Goal: Task Accomplishment & Management: Manage account settings

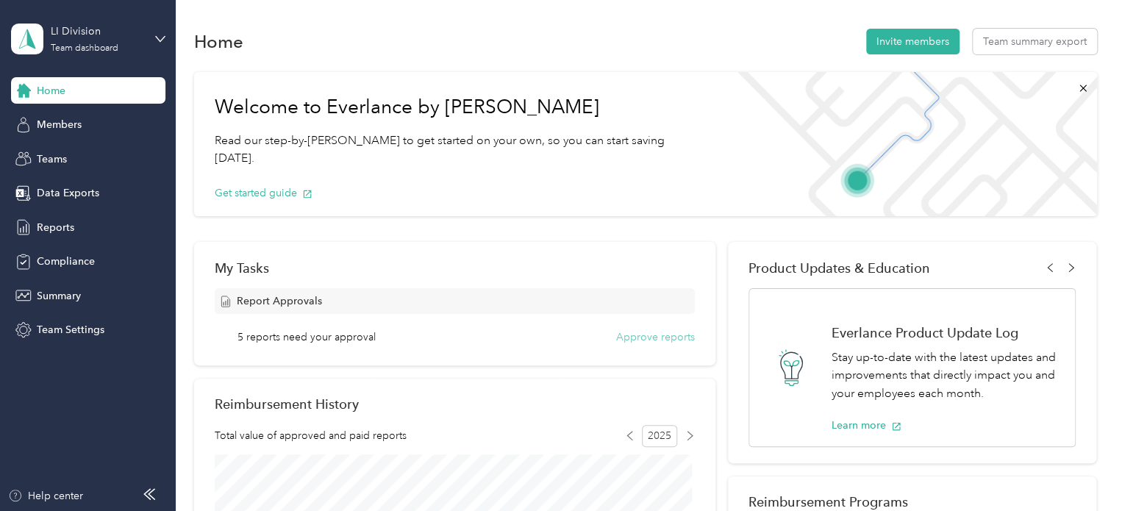
click at [676, 338] on button "Approve reports" at bounding box center [655, 336] width 79 height 15
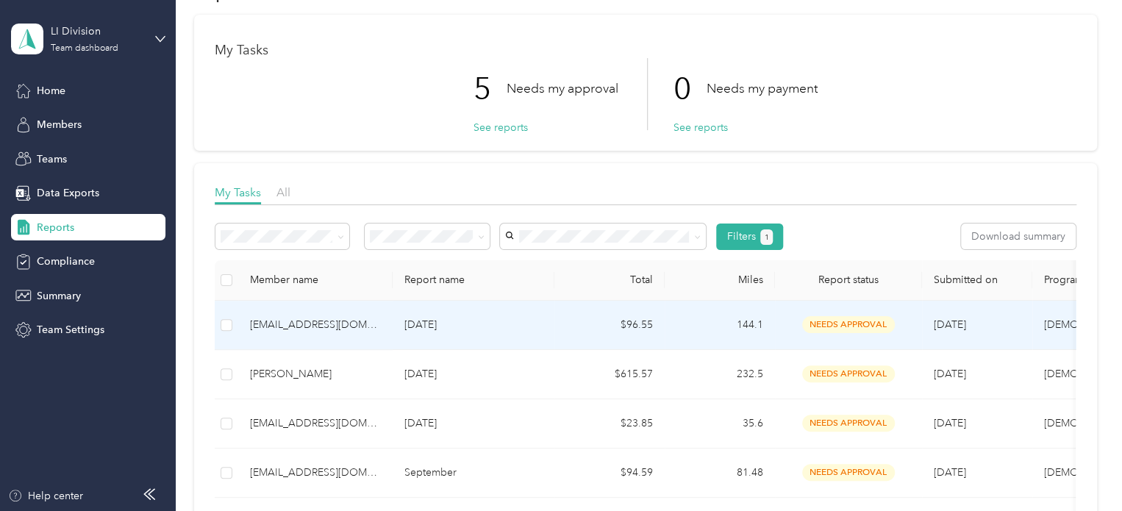
scroll to position [221, 0]
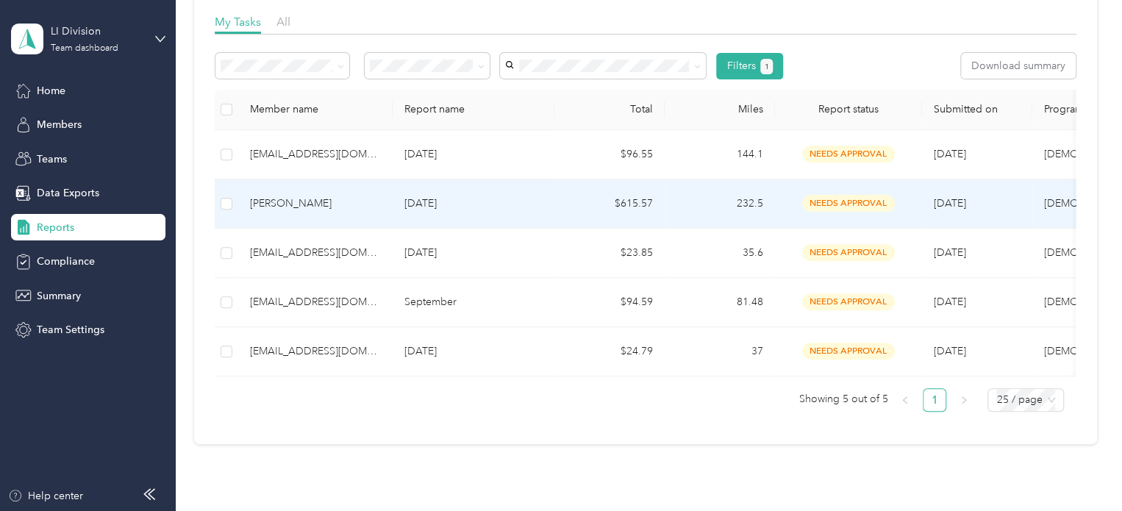
click at [357, 199] on div "[PERSON_NAME]" at bounding box center [315, 204] width 131 height 16
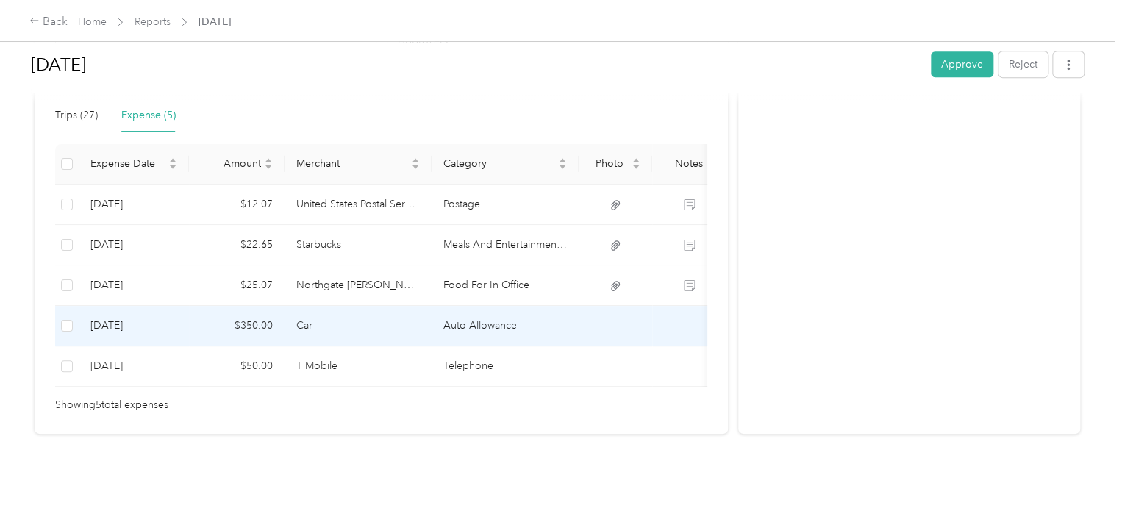
click at [169, 306] on td "[DATE]" at bounding box center [134, 326] width 110 height 40
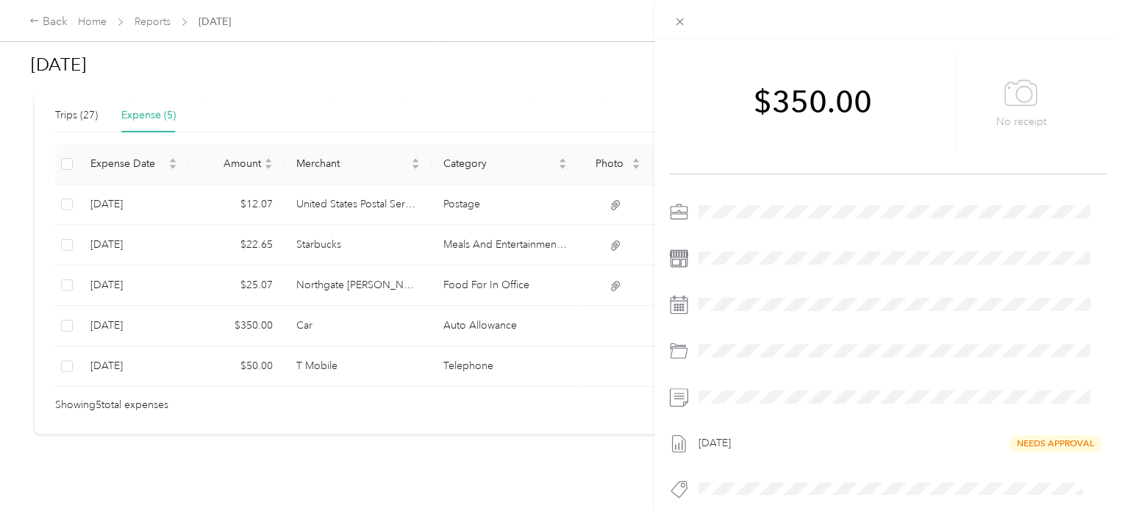
scroll to position [62, 0]
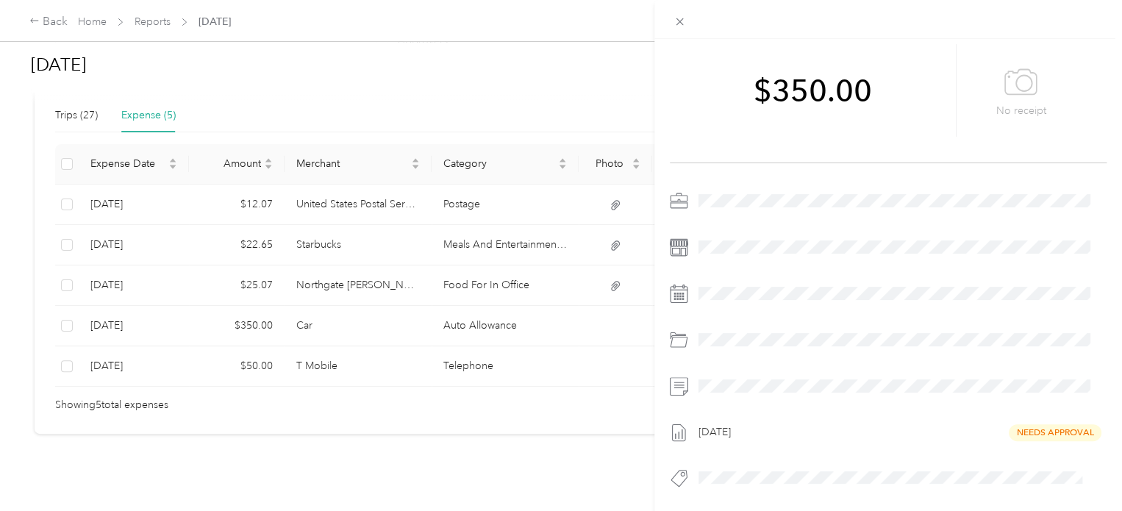
click at [367, 267] on div "This expense cannot be edited because it is either under review, approved, or p…" at bounding box center [561, 255] width 1122 height 511
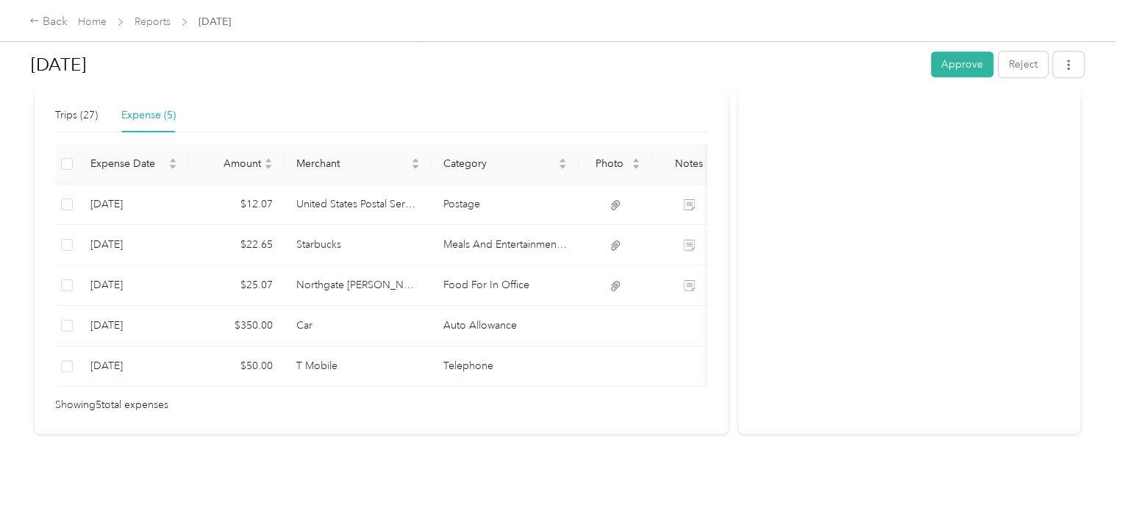
scroll to position [374, 0]
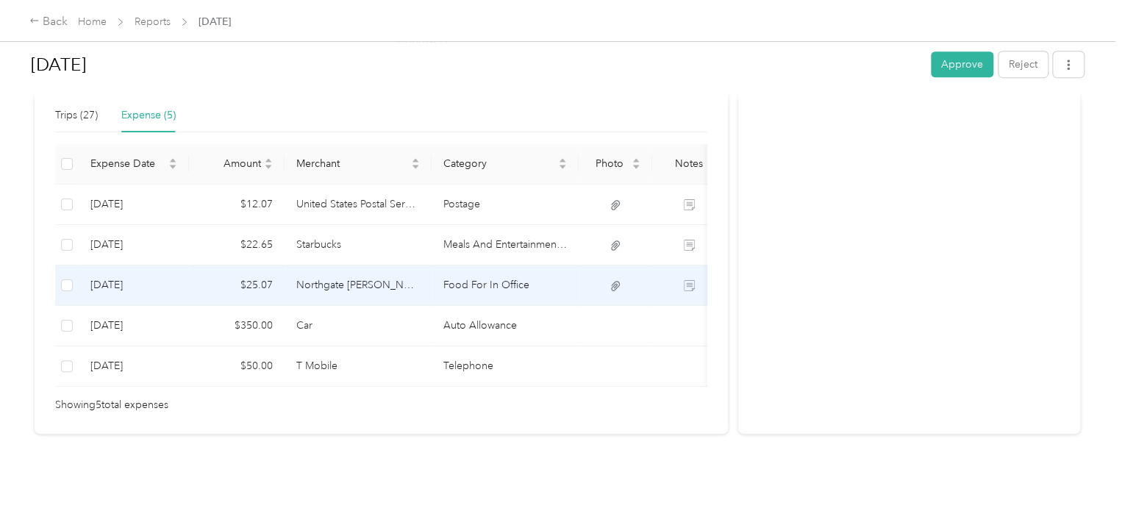
click at [302, 265] on td "Northgate [PERSON_NAME] Market" at bounding box center [358, 285] width 147 height 40
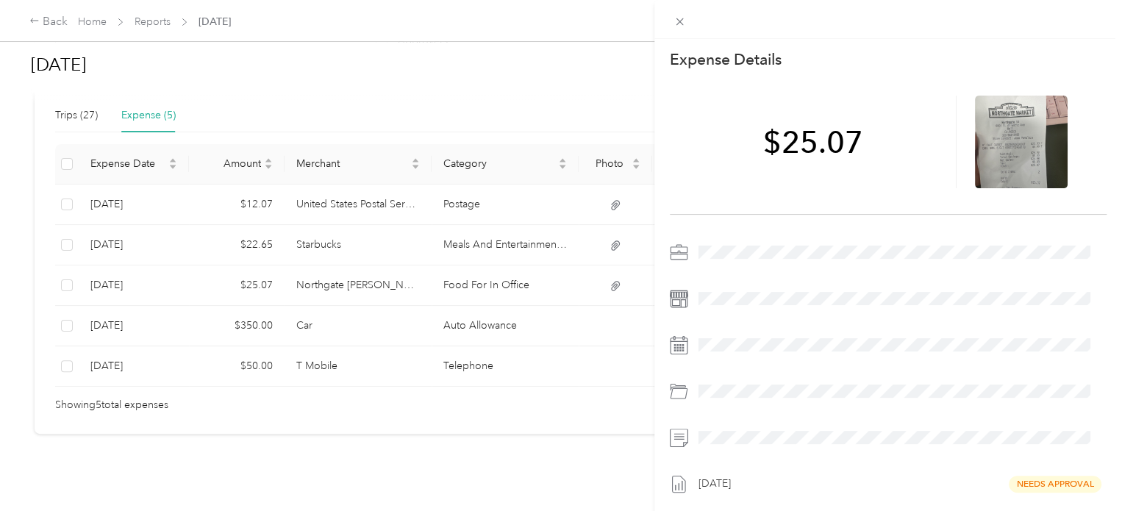
click at [358, 225] on div "This expense cannot be edited because it is either under review, approved, or p…" at bounding box center [561, 255] width 1122 height 511
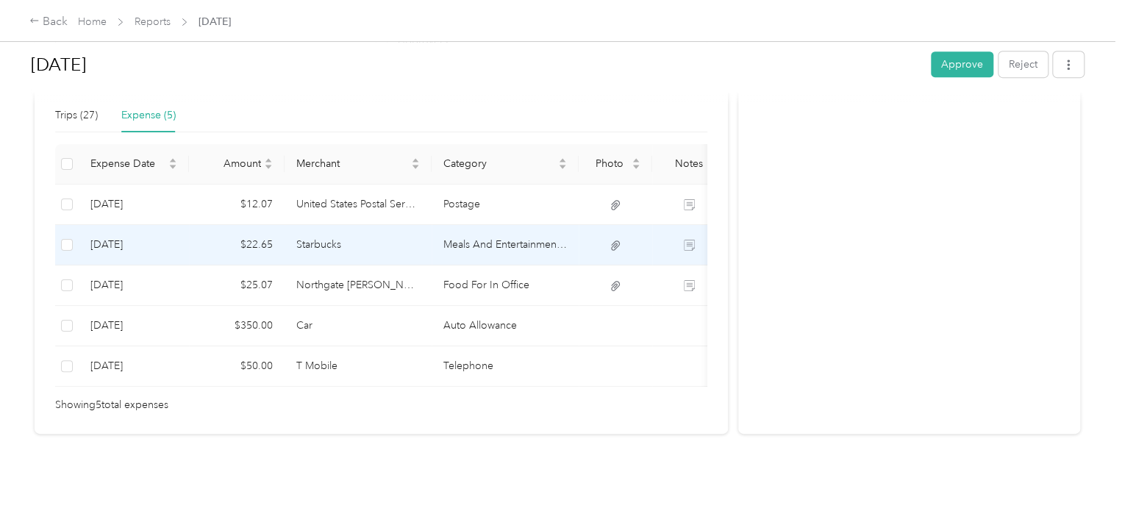
click at [358, 225] on td "Starbucks" at bounding box center [358, 245] width 147 height 40
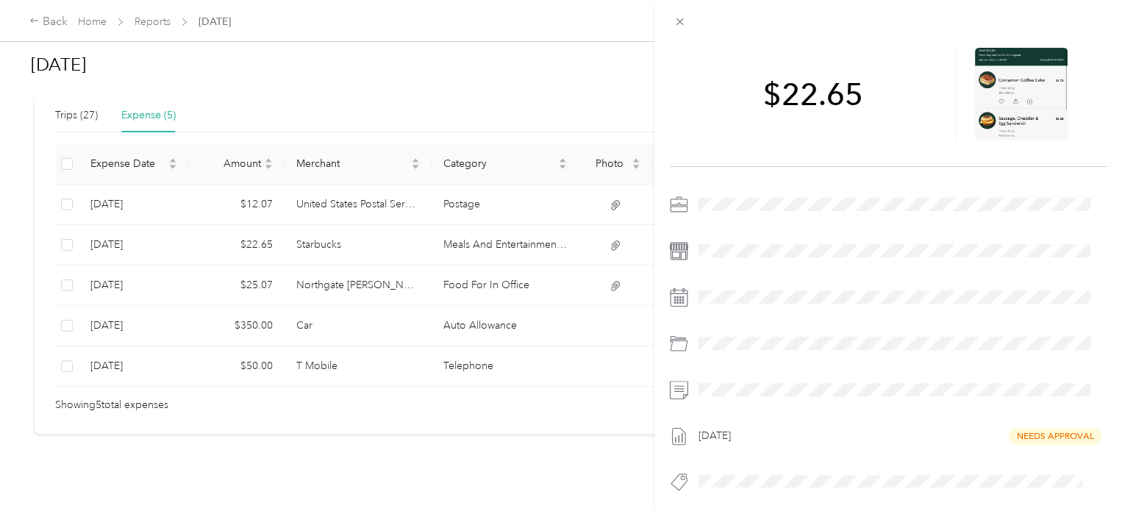
scroll to position [62, 0]
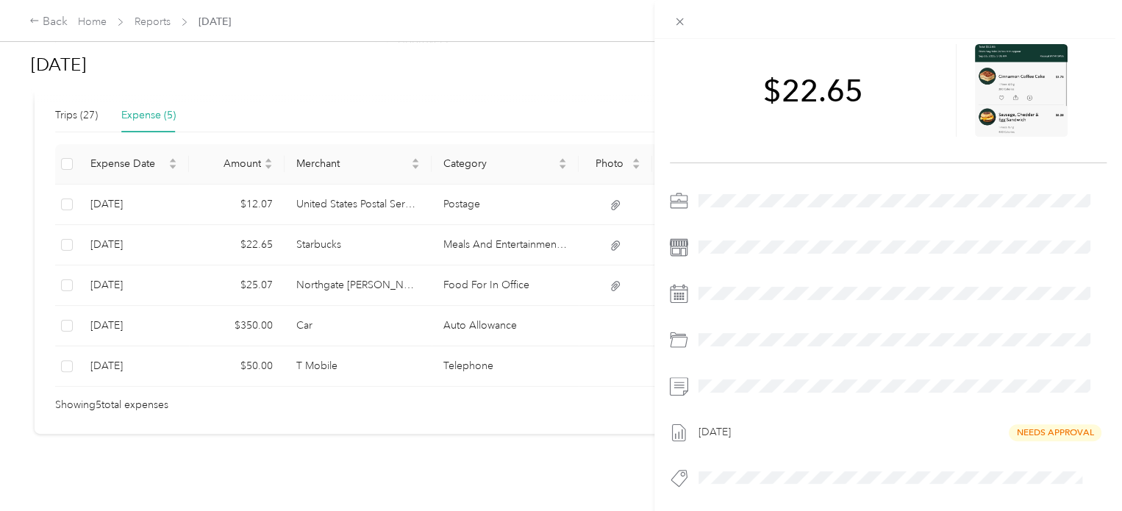
click at [363, 185] on div "This expense cannot be edited because it is either under review, approved, or p…" at bounding box center [561, 255] width 1122 height 511
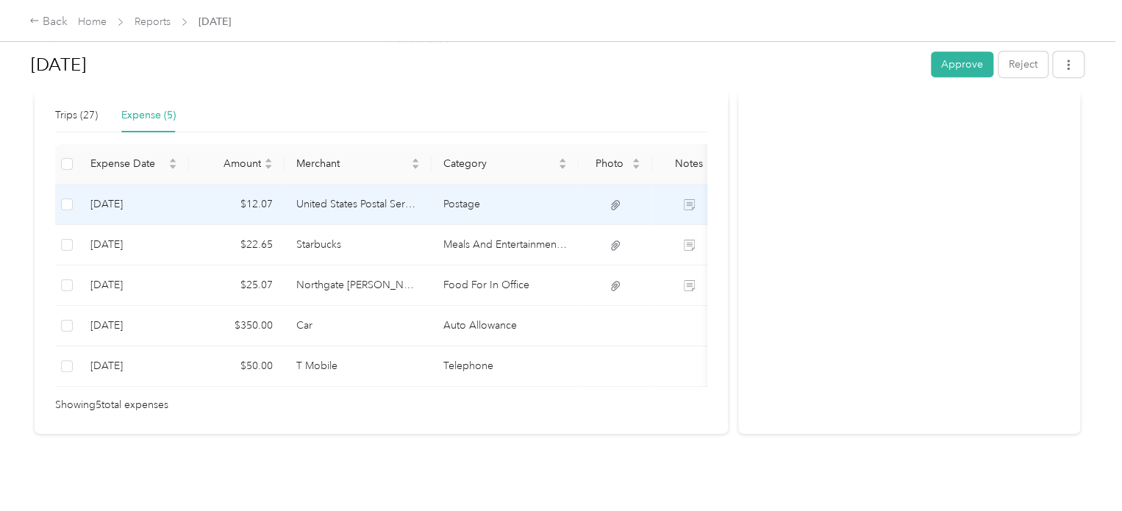
click at [406, 185] on td "United States Postal Service" at bounding box center [358, 205] width 147 height 40
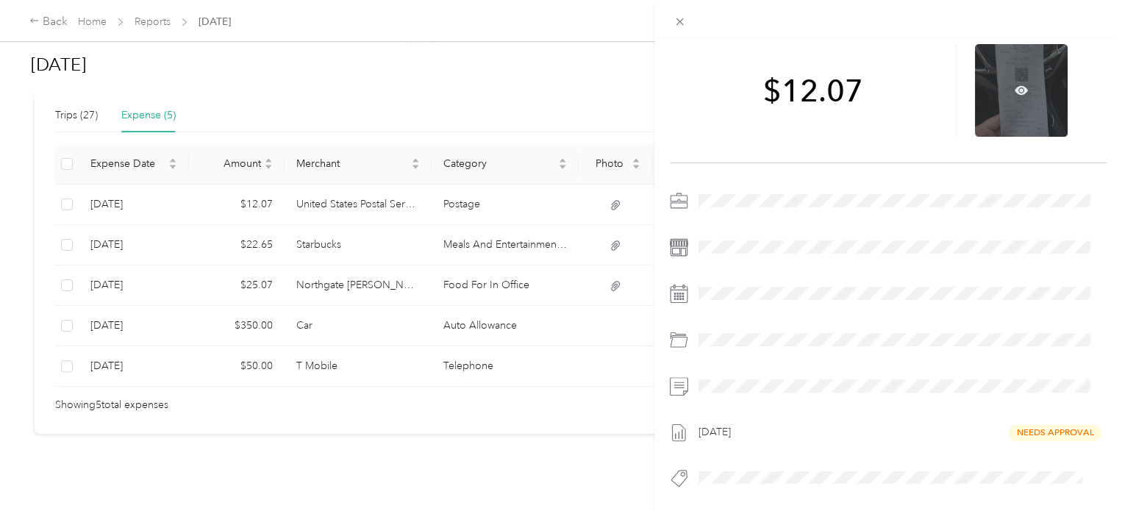
click at [1028, 85] on div at bounding box center [1021, 90] width 93 height 93
click at [1015, 86] on icon at bounding box center [1021, 90] width 13 height 9
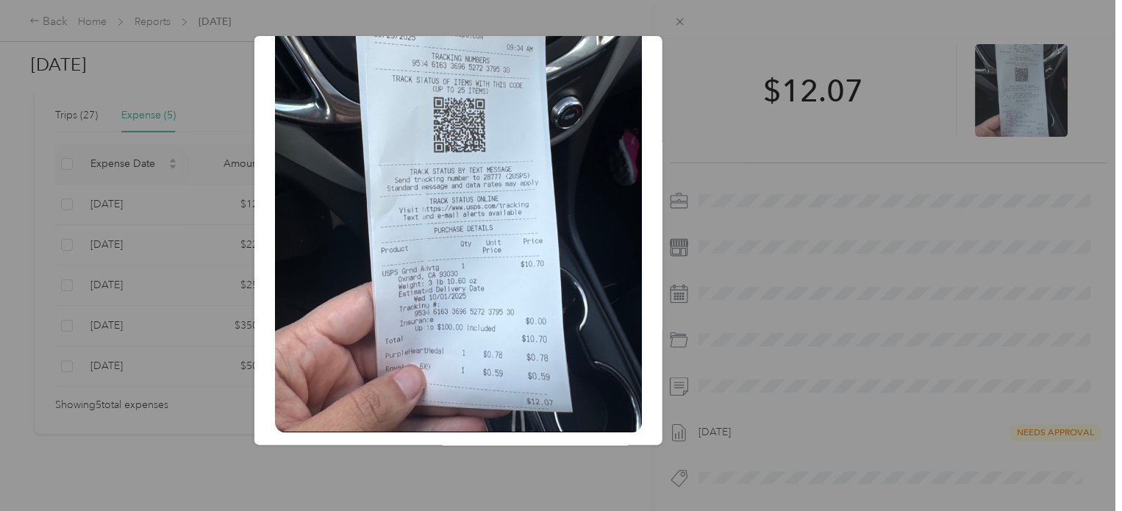
scroll to position [271, 0]
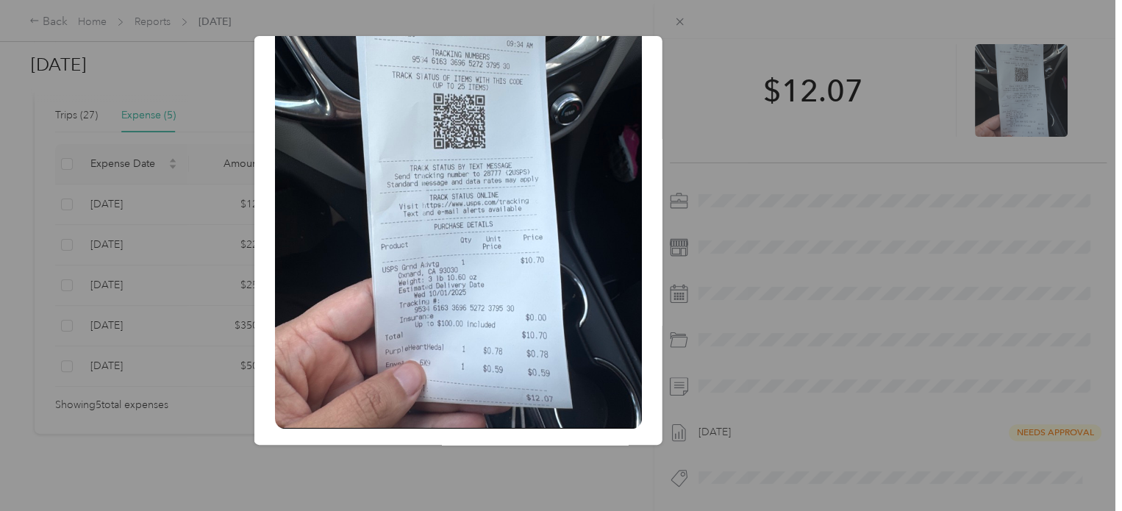
click at [699, 78] on div "Sep_29__2025?X-Amz-Expires=600&X-Amz-Date=20250930T233535Z&X-Amz-Algorithm=AWS4…" at bounding box center [765, 242] width 408 height 413
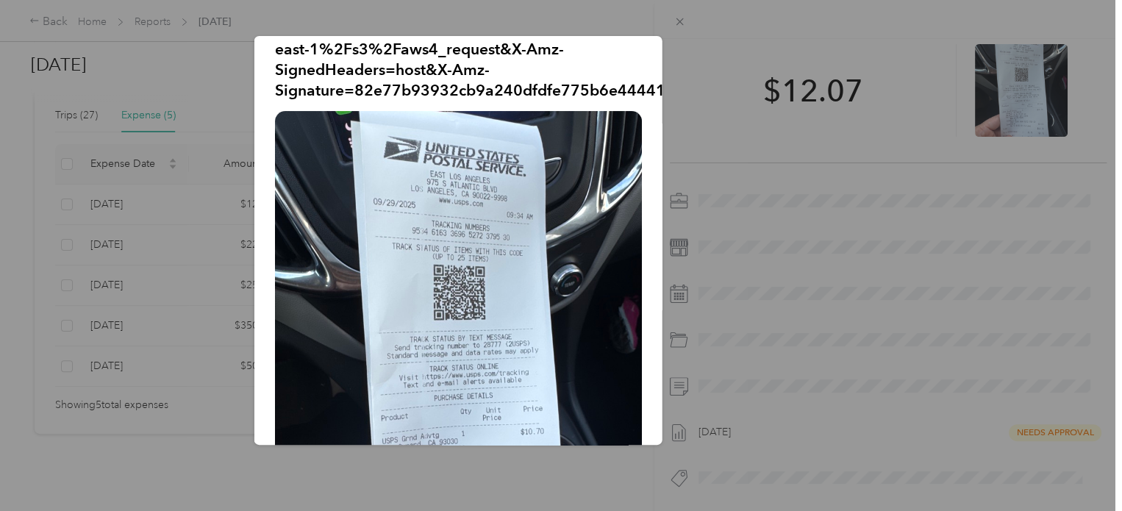
scroll to position [0, 0]
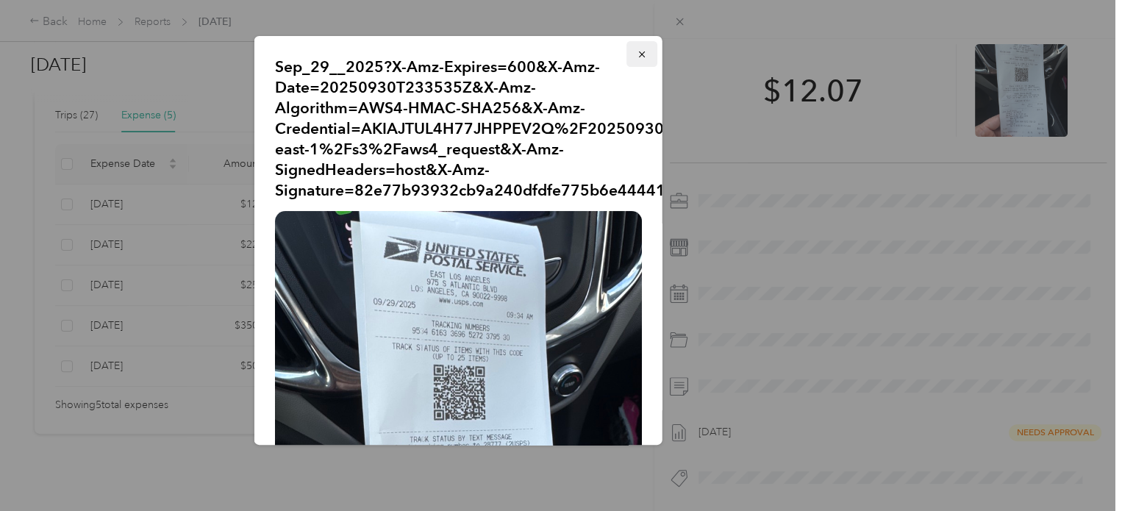
click at [637, 55] on icon "button" at bounding box center [642, 54] width 10 height 10
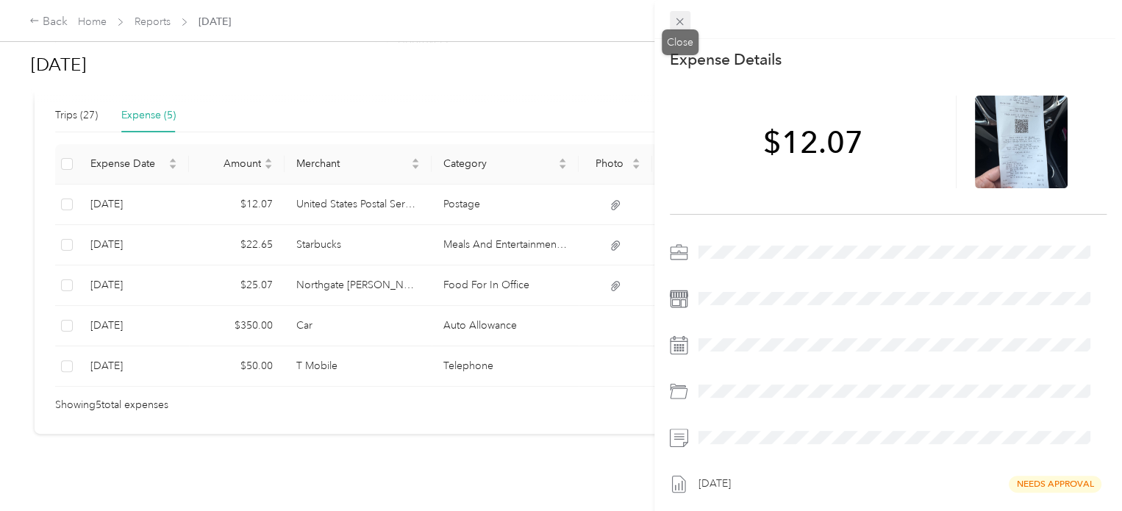
click at [684, 26] on icon at bounding box center [680, 21] width 13 height 13
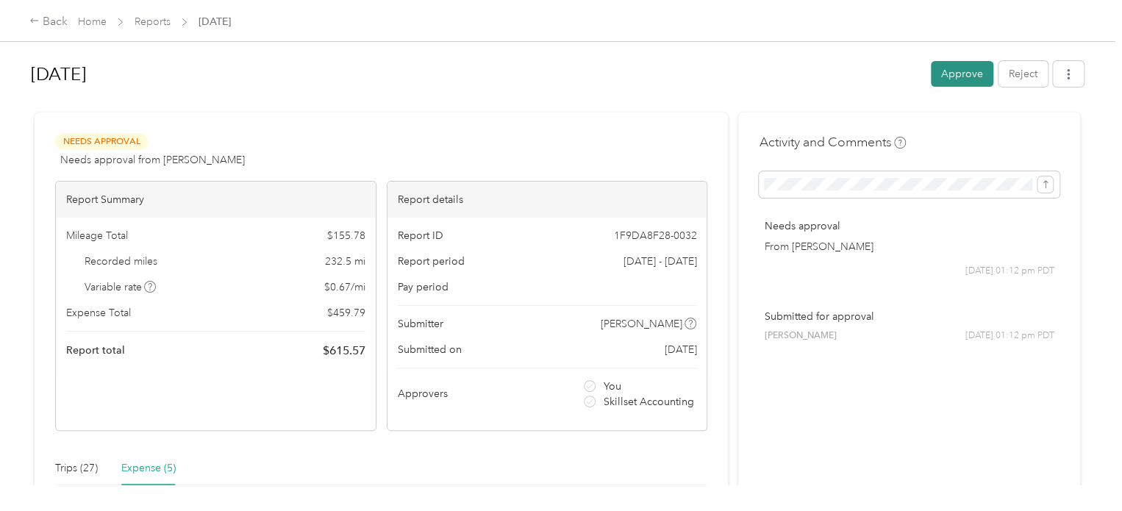
click at [963, 73] on button "Approve" at bounding box center [962, 74] width 63 height 26
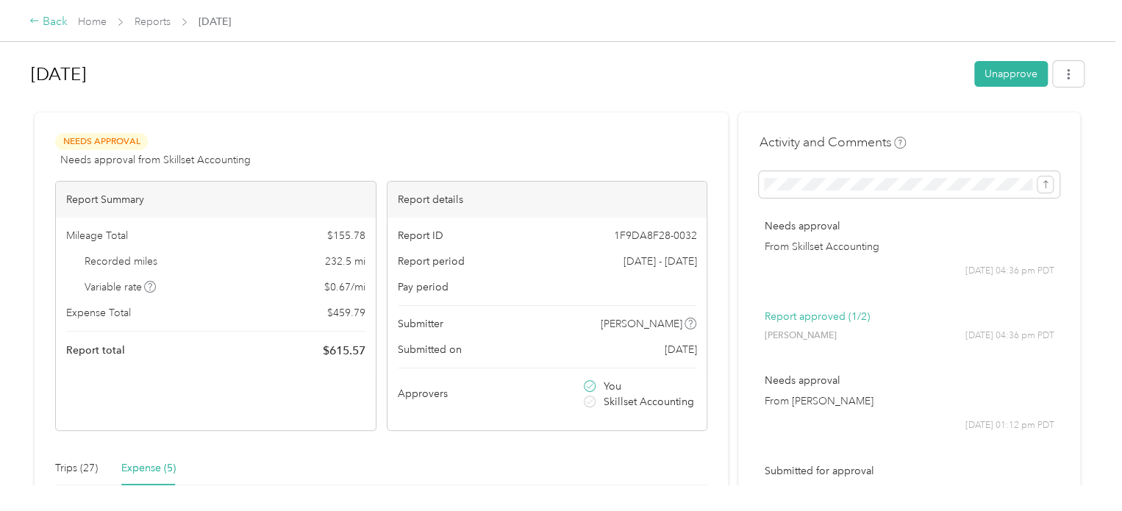
click at [49, 25] on div "Back" at bounding box center [48, 22] width 38 height 18
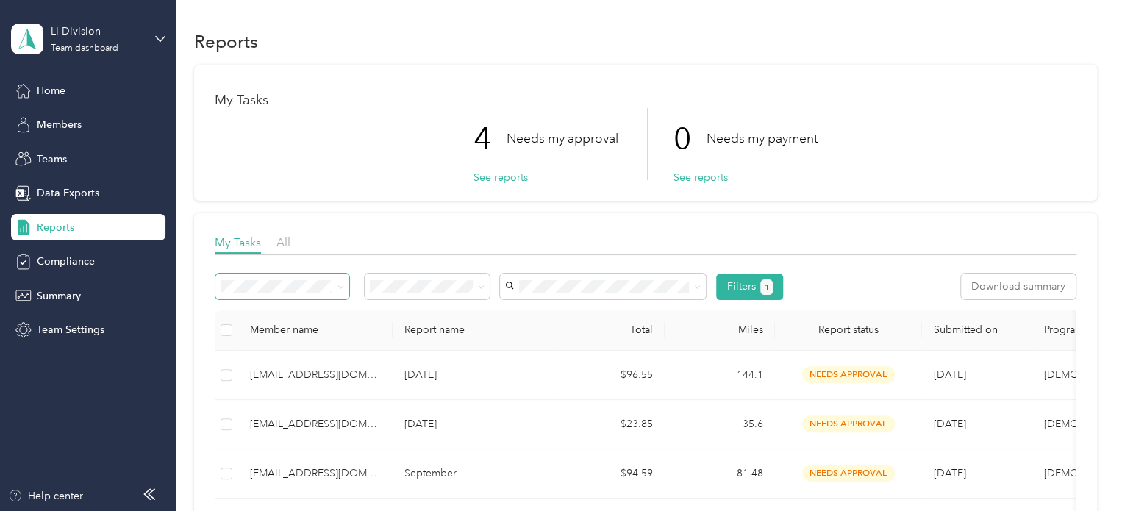
scroll to position [74, 0]
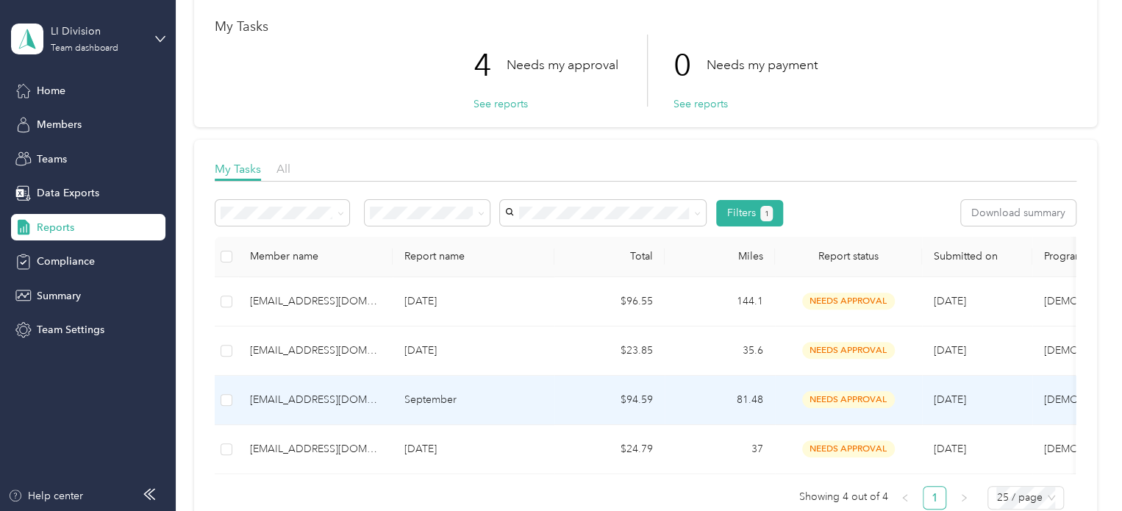
click at [562, 407] on td "$94.59" at bounding box center [610, 400] width 110 height 49
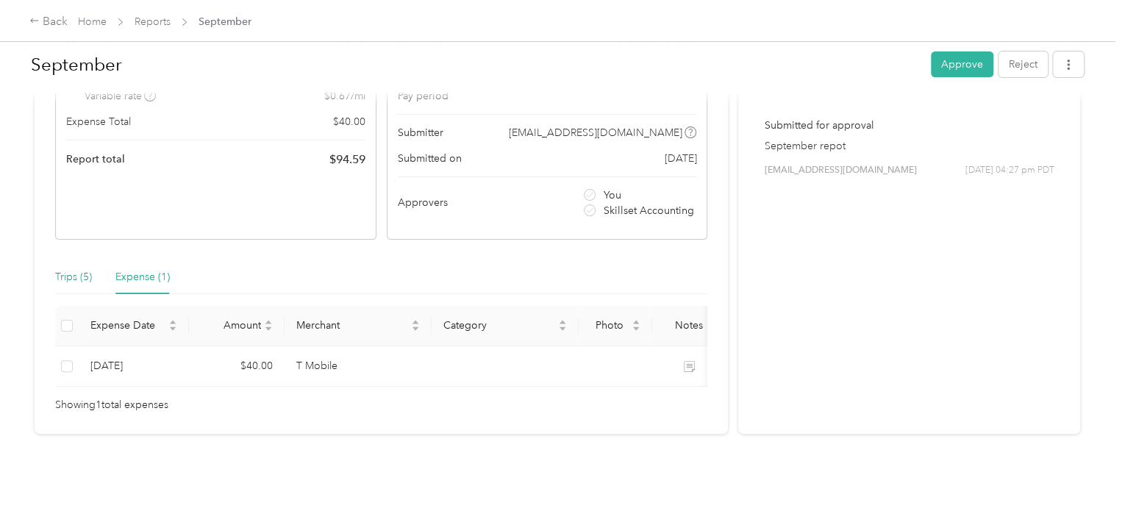
click at [62, 269] on div "Trips (5)" at bounding box center [73, 277] width 37 height 16
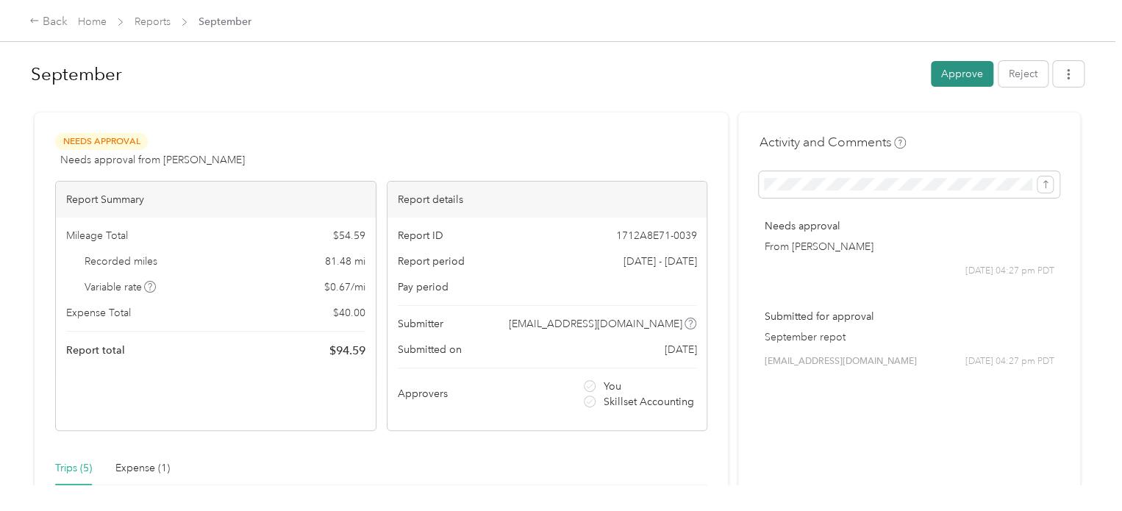
click at [955, 79] on button "Approve" at bounding box center [962, 74] width 63 height 26
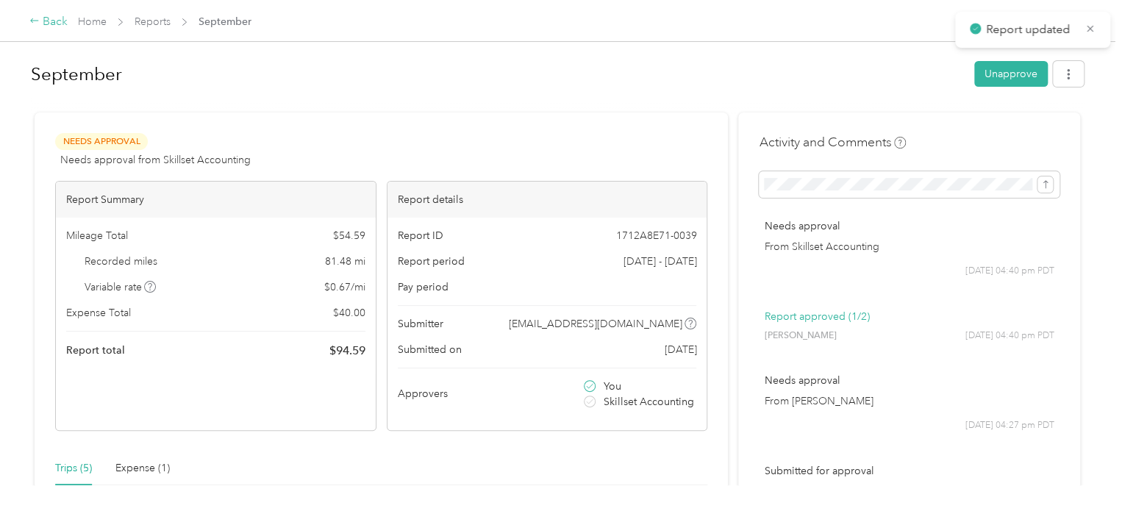
click at [38, 26] on div "Back" at bounding box center [48, 22] width 38 height 18
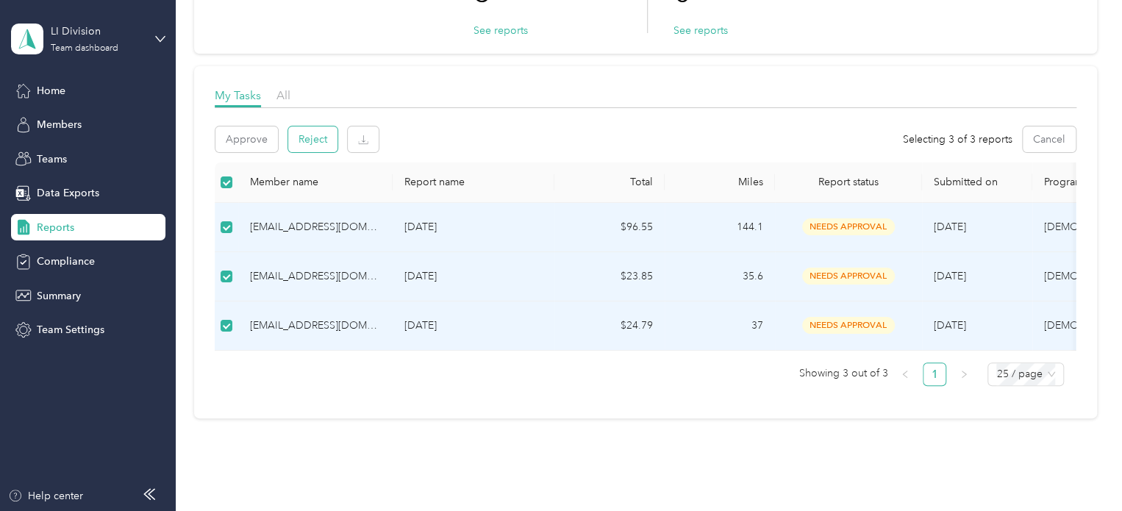
click at [307, 143] on button "Reject" at bounding box center [312, 139] width 49 height 26
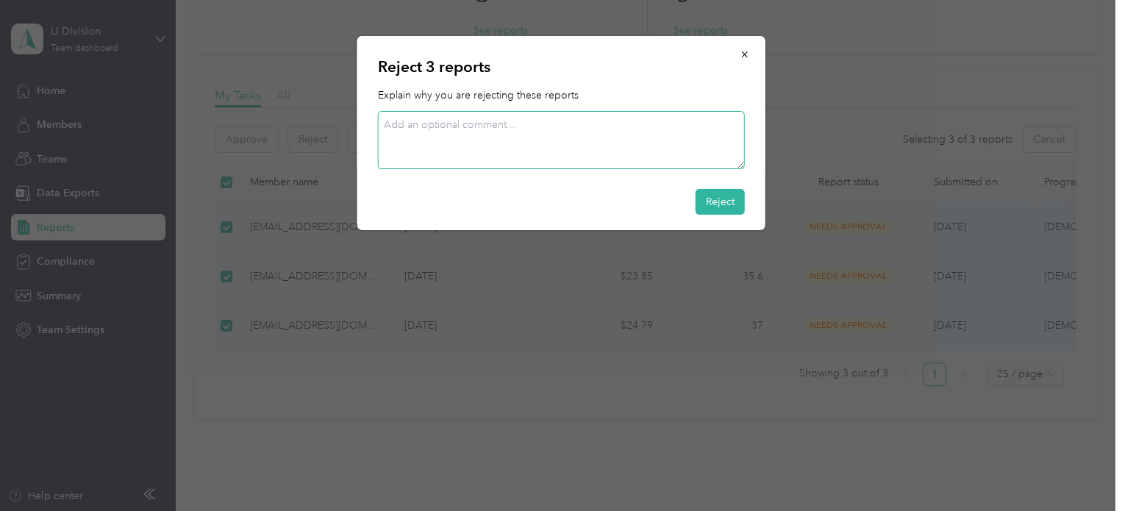
click at [450, 126] on textarea at bounding box center [561, 140] width 367 height 58
click at [691, 129] on textarea "Compile all 3 reports in one, and resubmit for approval." at bounding box center [561, 140] width 367 height 58
drag, startPoint x: 638, startPoint y: 126, endPoint x: 377, endPoint y: 128, distance: 261.1
click at [378, 128] on textarea "Compile all 3 reports in one, and resubmit for approval." at bounding box center [561, 140] width 367 height 58
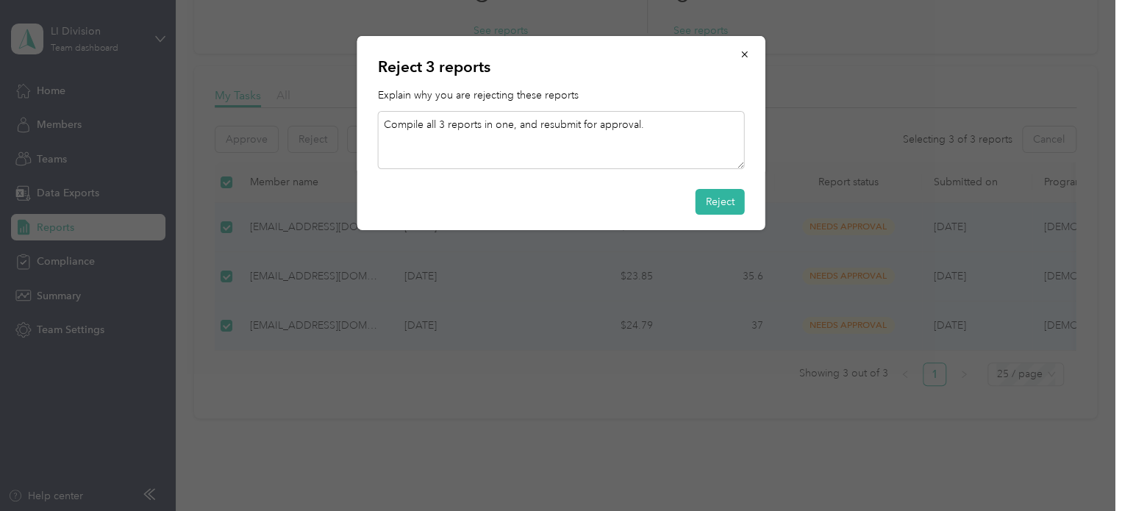
paste textarea "Please combine all three reports into a single document and resubmit"
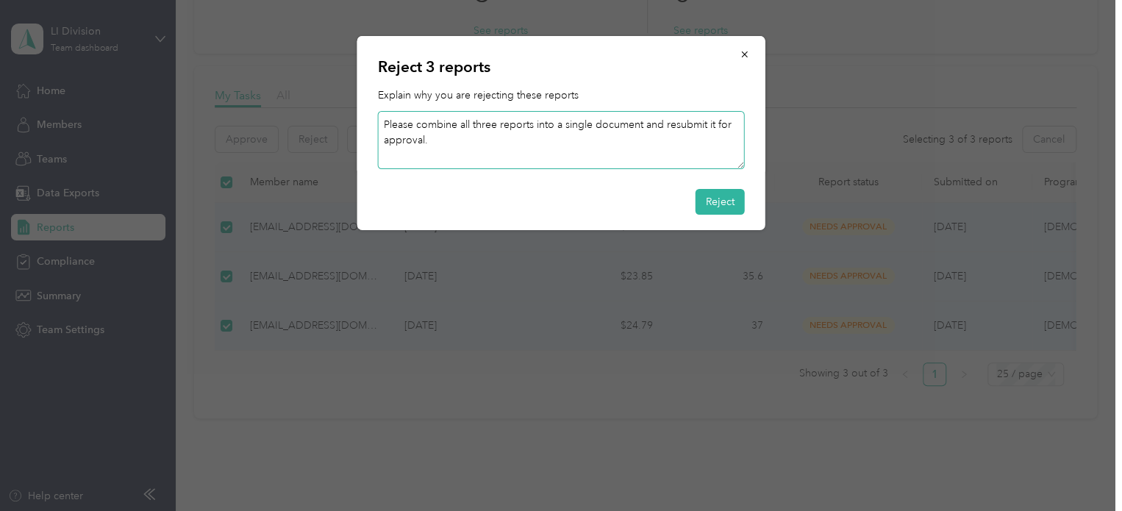
drag, startPoint x: 641, startPoint y: 123, endPoint x: 596, endPoint y: 125, distance: 44.9
click at [596, 125] on textarea "Please combine all three reports into a single document and resubmit it for app…" at bounding box center [561, 140] width 367 height 58
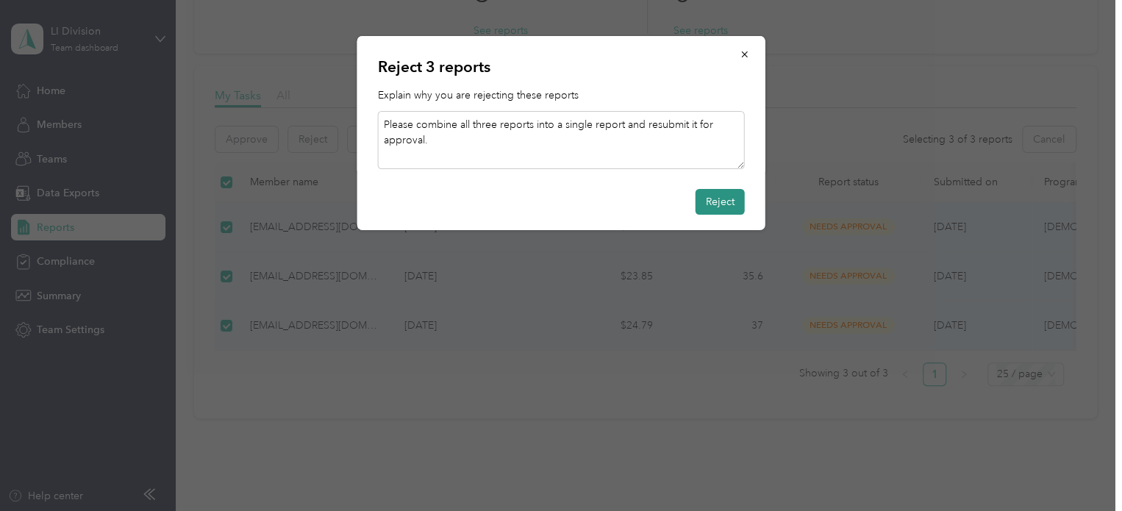
type textarea "Please combine all three reports into a single report and resubmit it for appro…"
click at [709, 202] on button "Reject" at bounding box center [720, 202] width 49 height 26
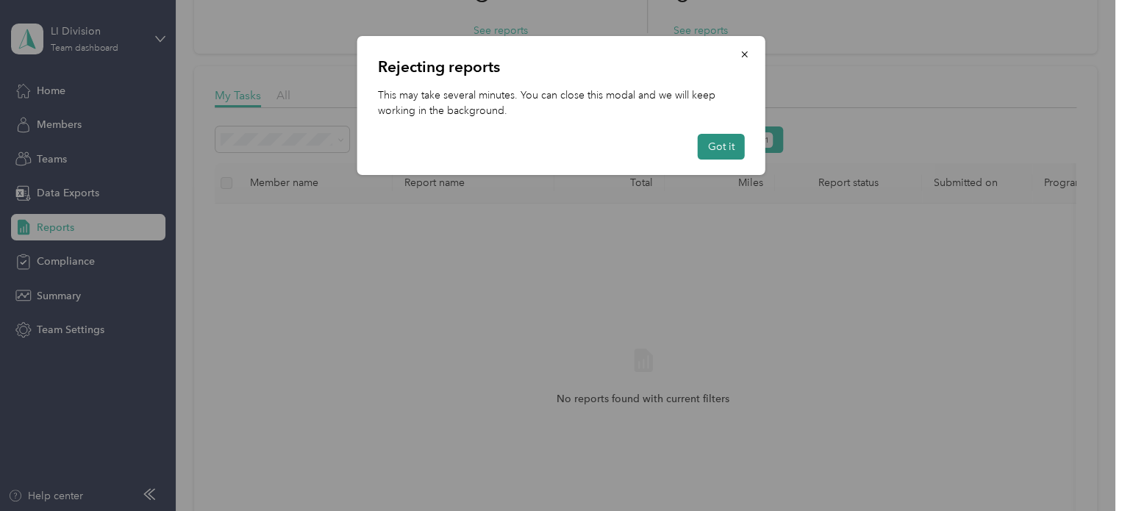
click at [735, 149] on button "Got it" at bounding box center [721, 147] width 47 height 26
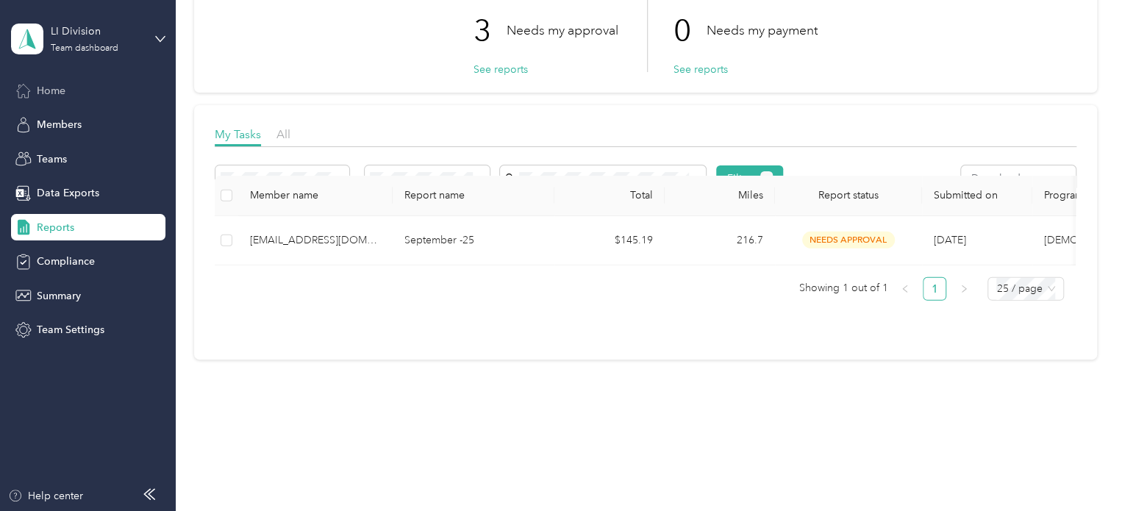
scroll to position [118, 0]
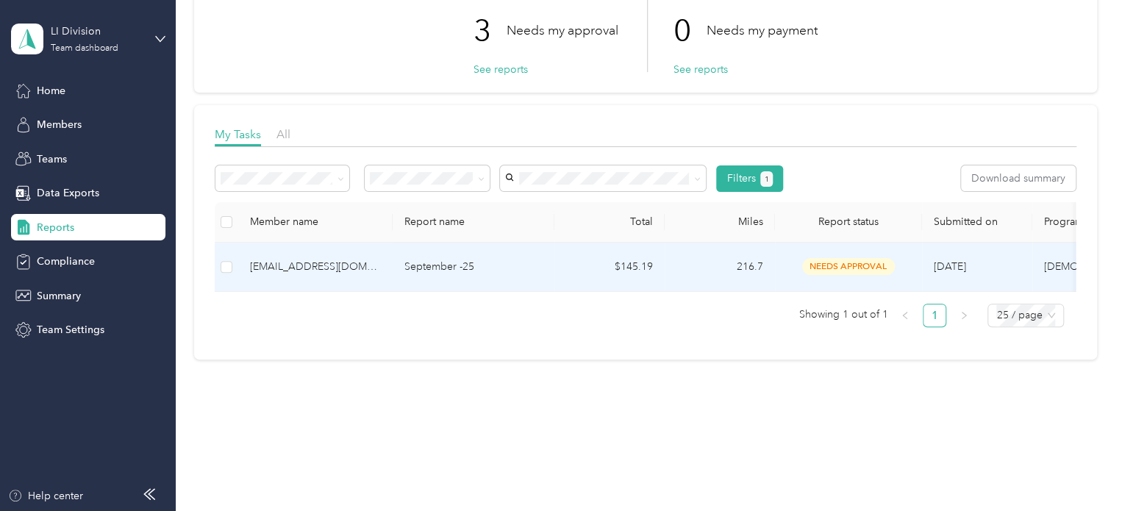
click at [319, 259] on div "[EMAIL_ADDRESS][DOMAIN_NAME]" at bounding box center [315, 267] width 131 height 16
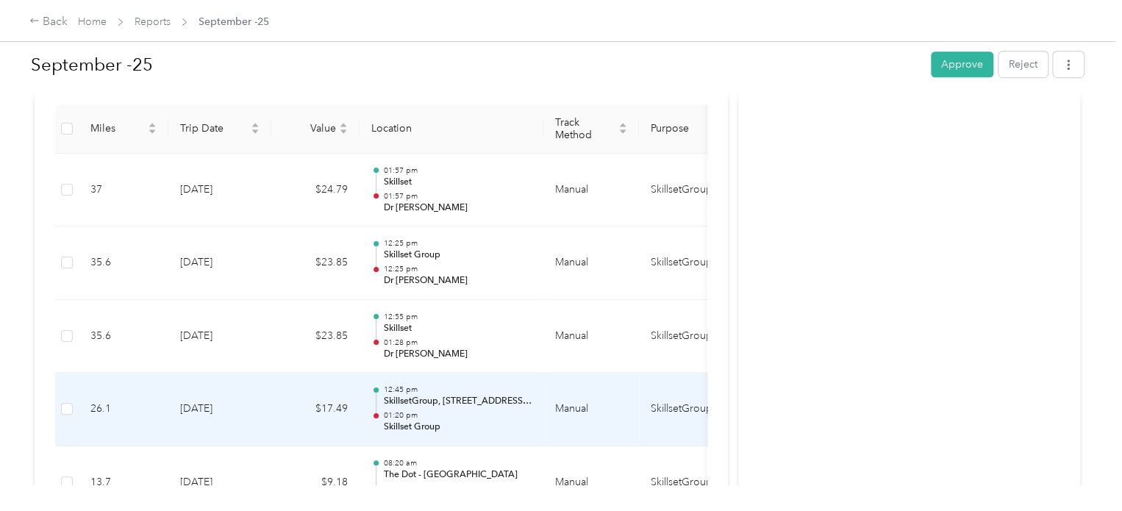
scroll to position [368, 0]
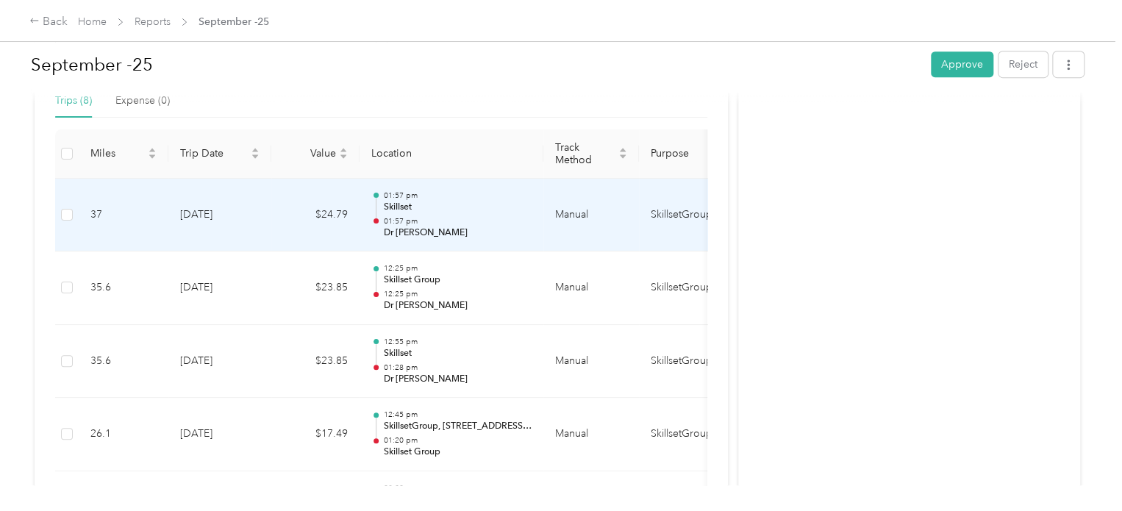
click at [479, 216] on p "01:57 pm" at bounding box center [457, 221] width 149 height 10
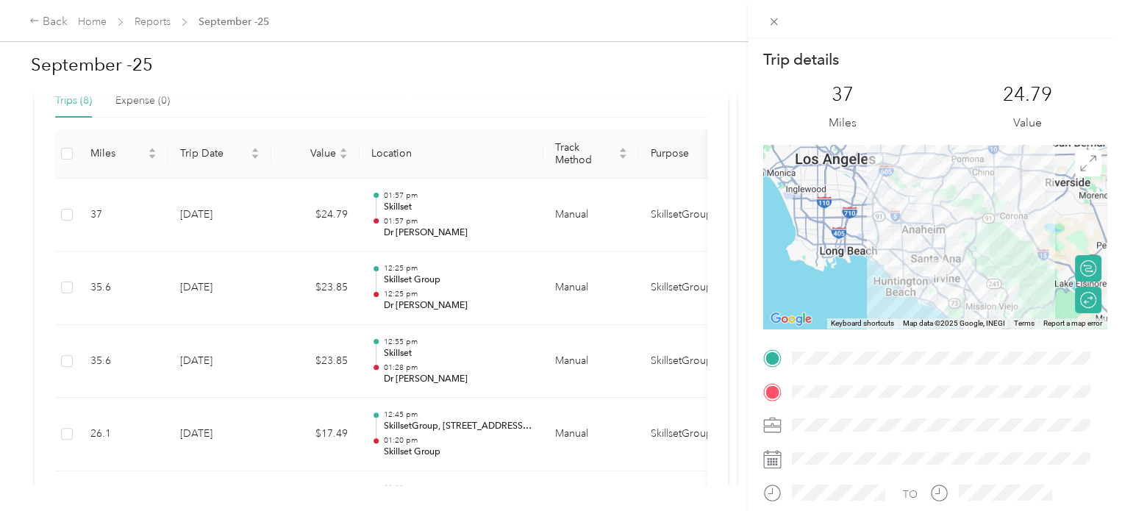
click at [268, 273] on div "Trip details This trip cannot be edited because it is either under review, appr…" at bounding box center [561, 255] width 1122 height 511
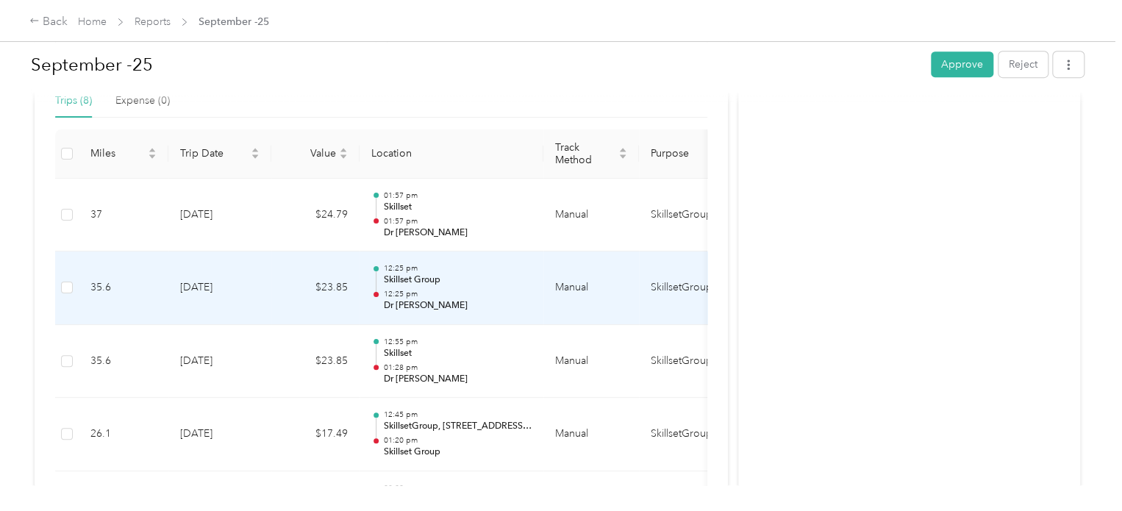
click at [479, 291] on p "12:25 pm" at bounding box center [457, 294] width 149 height 10
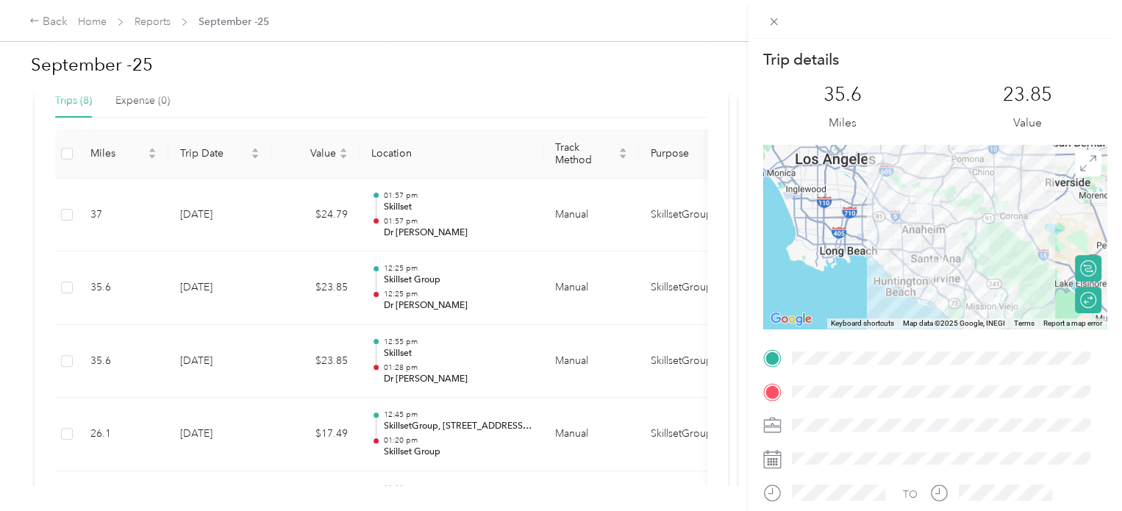
click at [496, 219] on div "Trip details This trip cannot be edited because it is either under review, appr…" at bounding box center [561, 255] width 1122 height 511
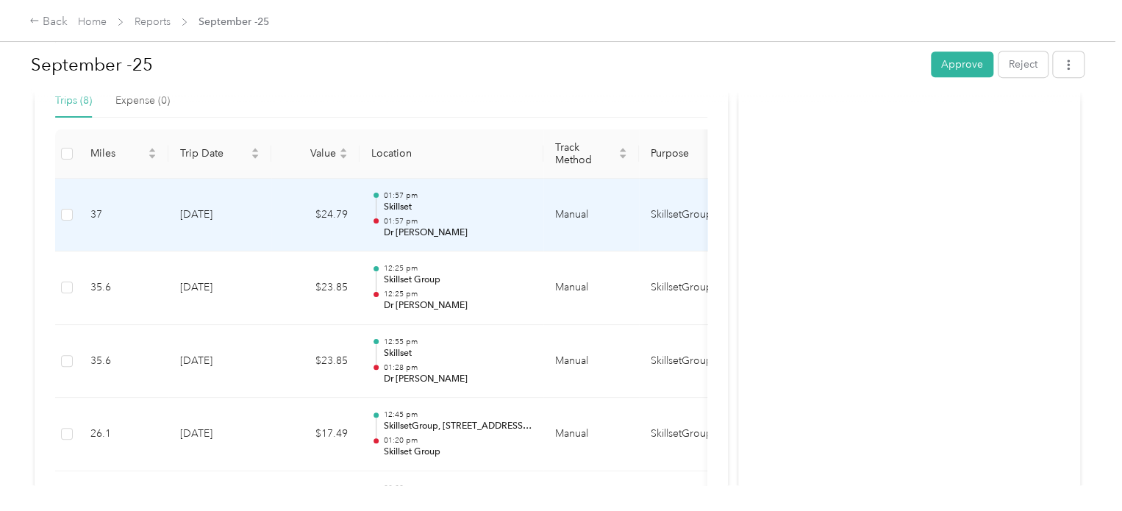
click at [495, 227] on p "Dr [PERSON_NAME]" at bounding box center [457, 233] width 149 height 13
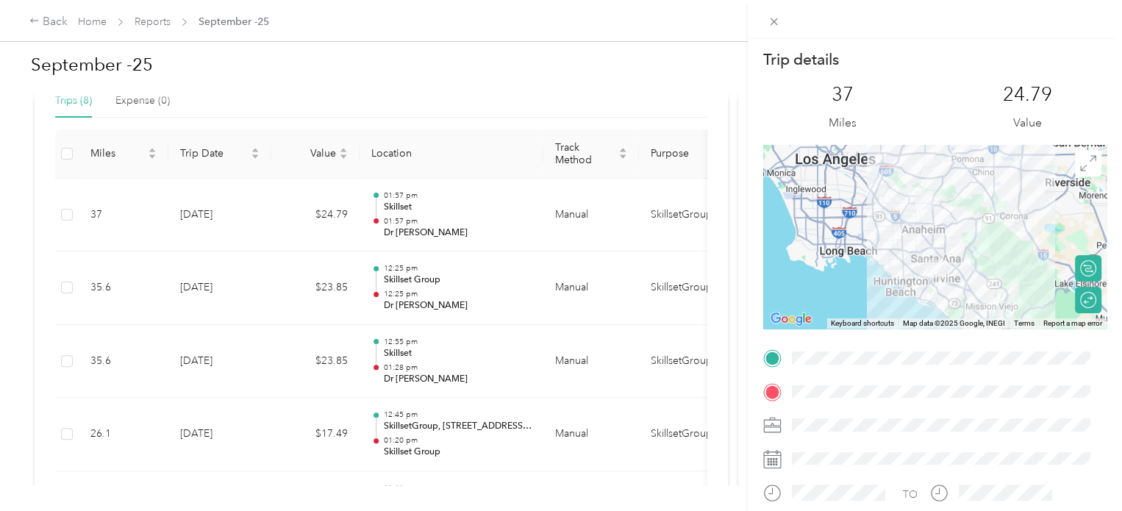
click at [65, 102] on div "Trip details This trip cannot be edited because it is either under review, appr…" at bounding box center [561, 255] width 1122 height 511
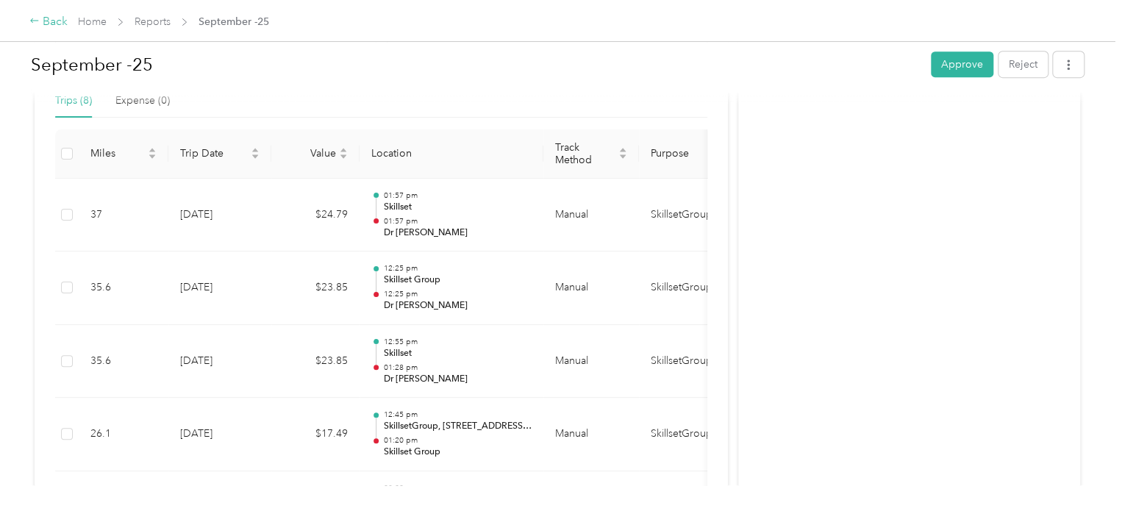
click at [39, 30] on div "Back" at bounding box center [48, 22] width 38 height 18
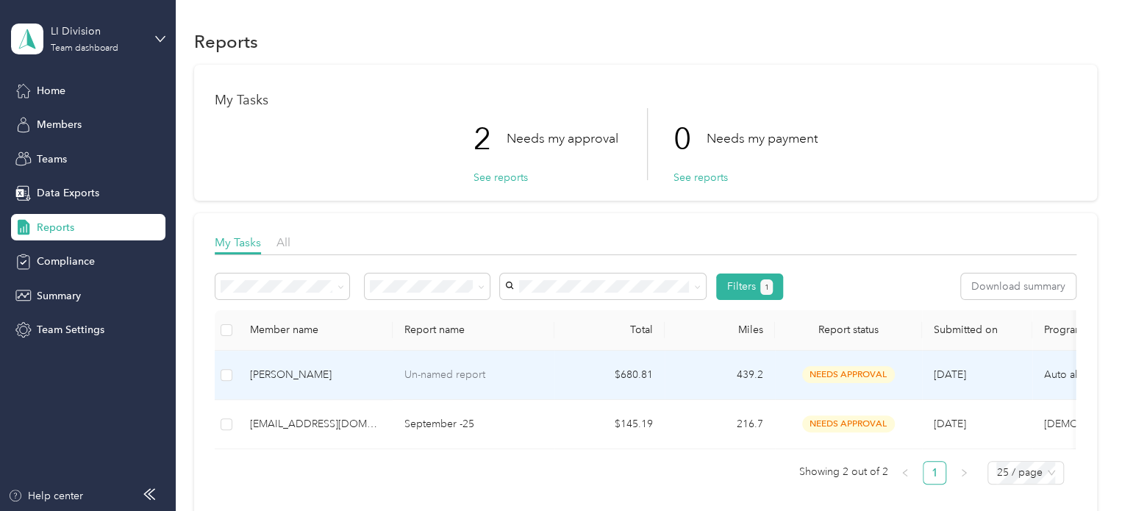
click at [371, 379] on div "[PERSON_NAME]" at bounding box center [315, 375] width 131 height 16
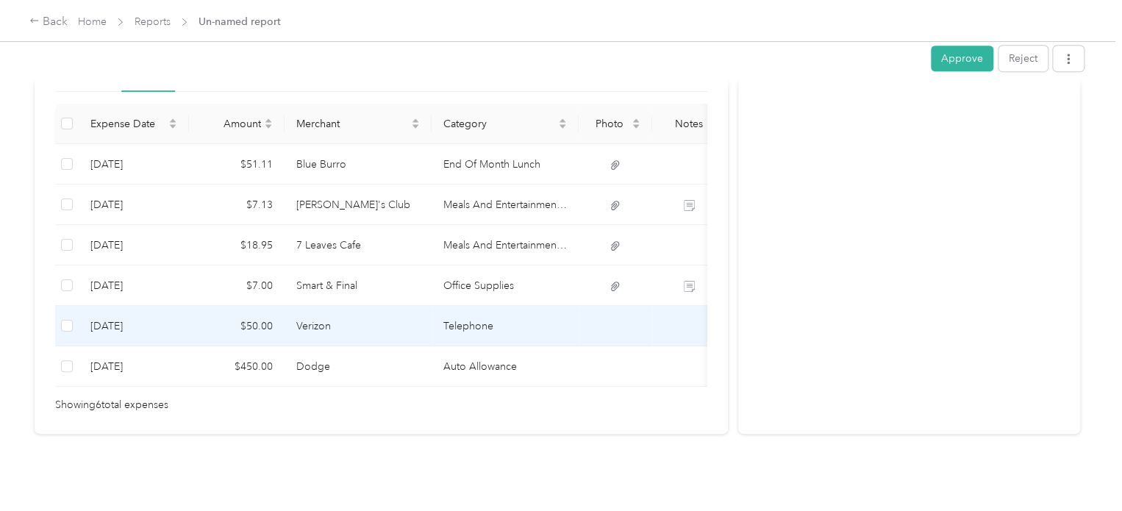
scroll to position [402, 0]
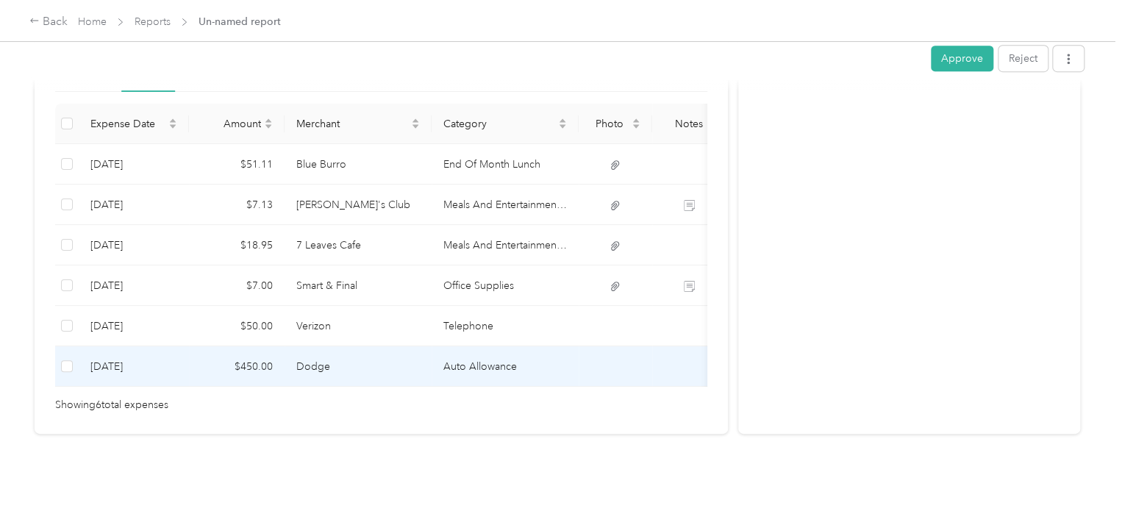
click at [403, 349] on td "Dodge" at bounding box center [358, 366] width 147 height 40
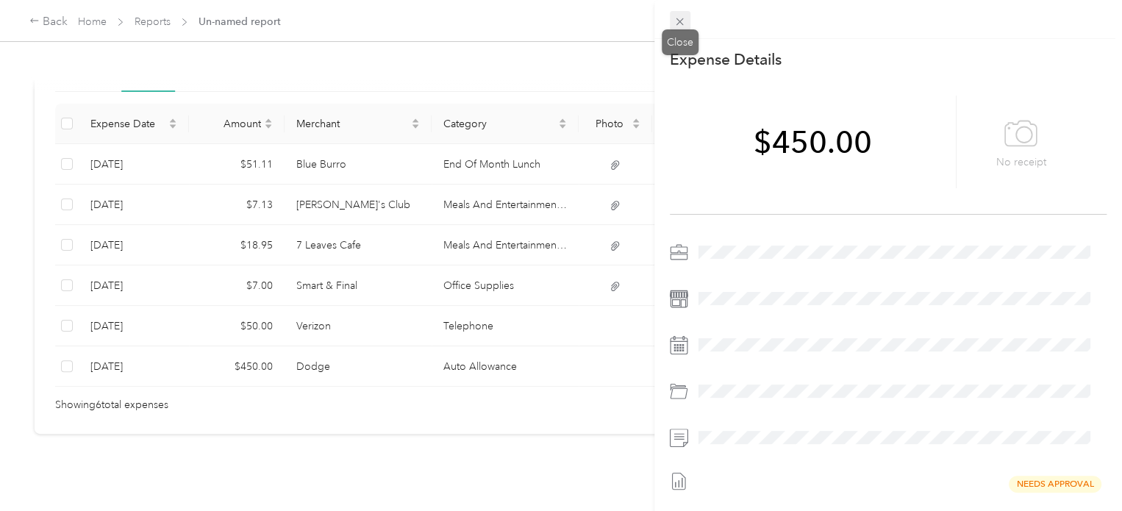
click at [687, 26] on span at bounding box center [680, 21] width 21 height 21
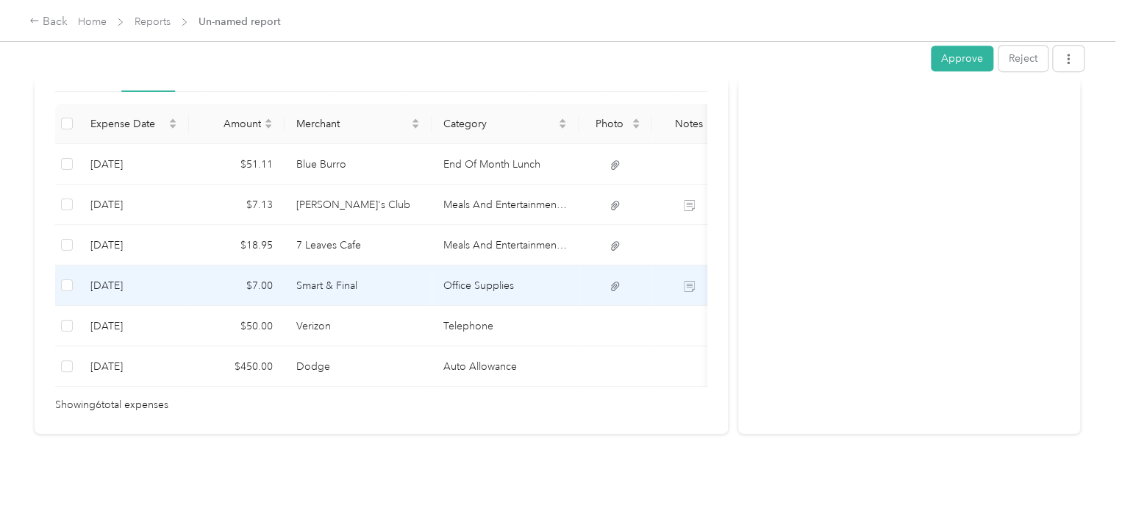
scroll to position [181, 0]
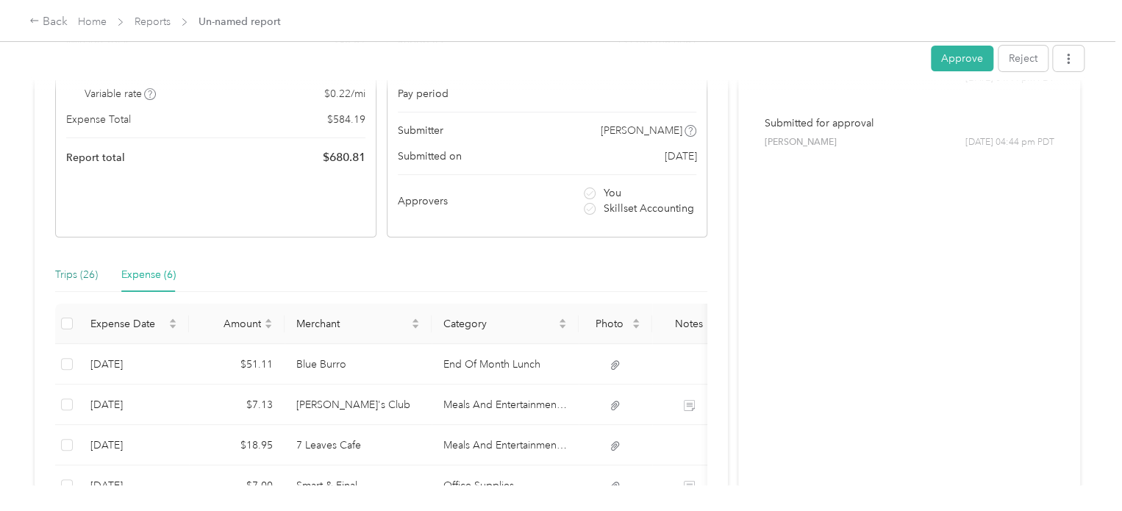
click at [78, 276] on div "Trips (26)" at bounding box center [76, 275] width 43 height 16
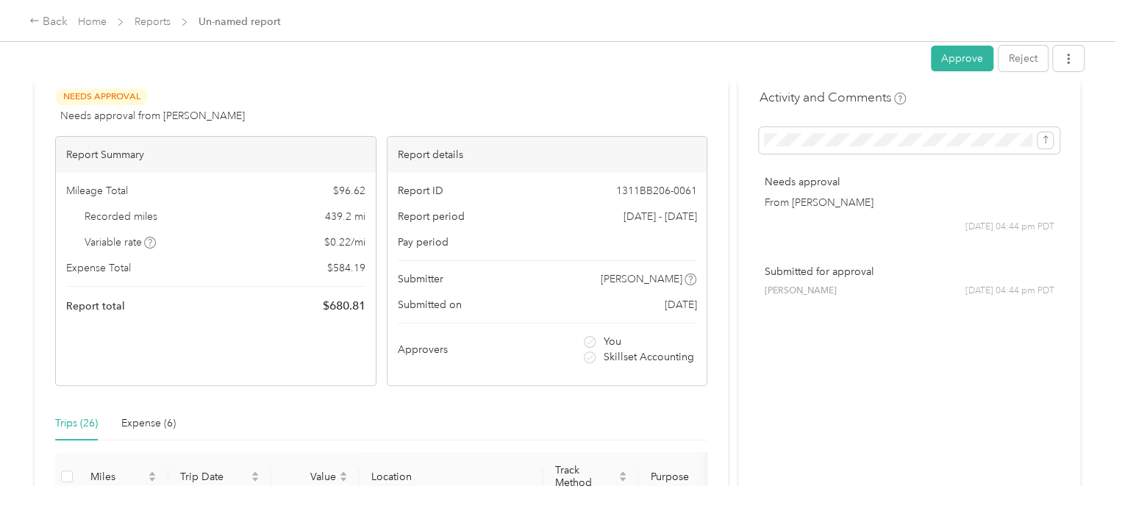
scroll to position [8, 0]
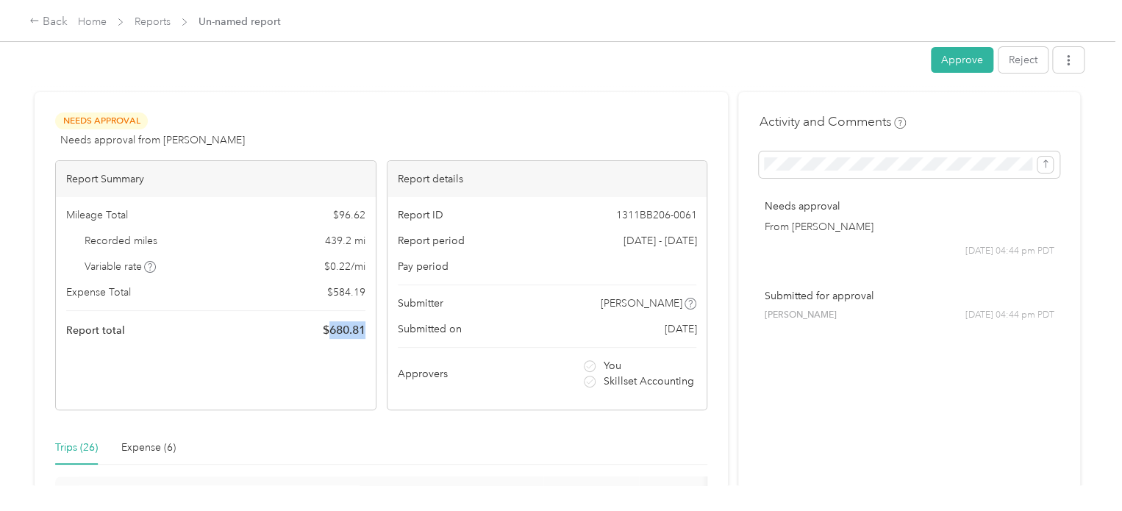
drag, startPoint x: 327, startPoint y: 330, endPoint x: 372, endPoint y: 330, distance: 45.6
click at [372, 330] on div "Mileage Total $ 96.62 Recorded miles 439.2 mi Variable rate $ 0.22 / mi Expense…" at bounding box center [216, 273] width 320 height 152
click at [57, 24] on div "Back" at bounding box center [48, 22] width 38 height 18
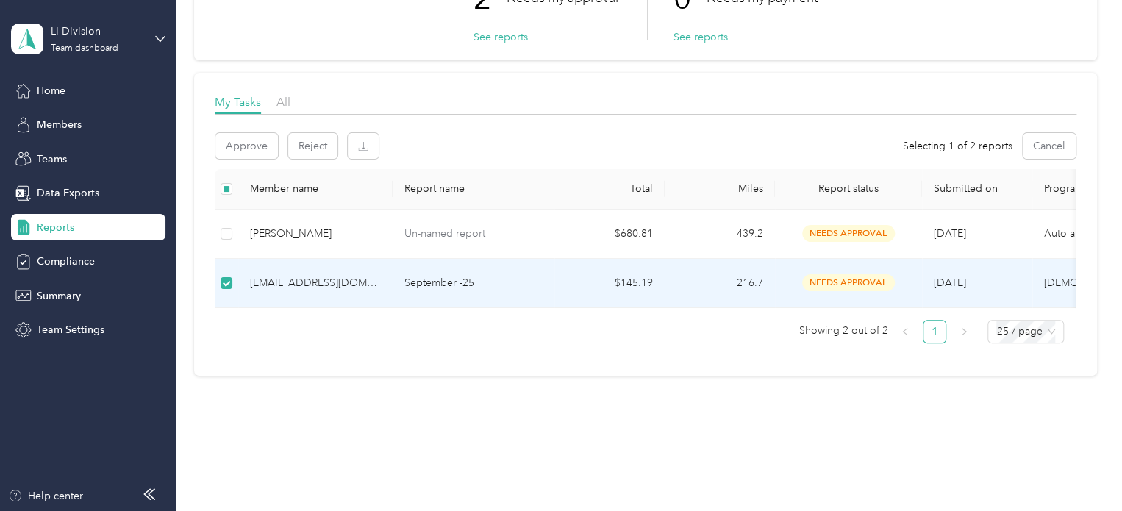
scroll to position [147, 0]
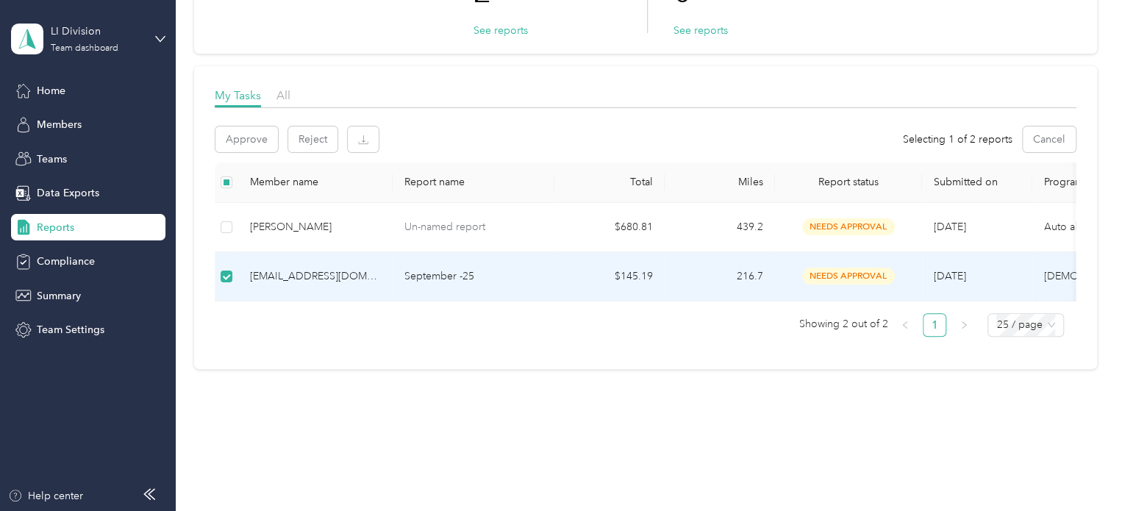
click at [521, 270] on p "September -25" at bounding box center [473, 276] width 138 height 16
click at [382, 273] on td "[EMAIL_ADDRESS][DOMAIN_NAME]" at bounding box center [315, 277] width 154 height 49
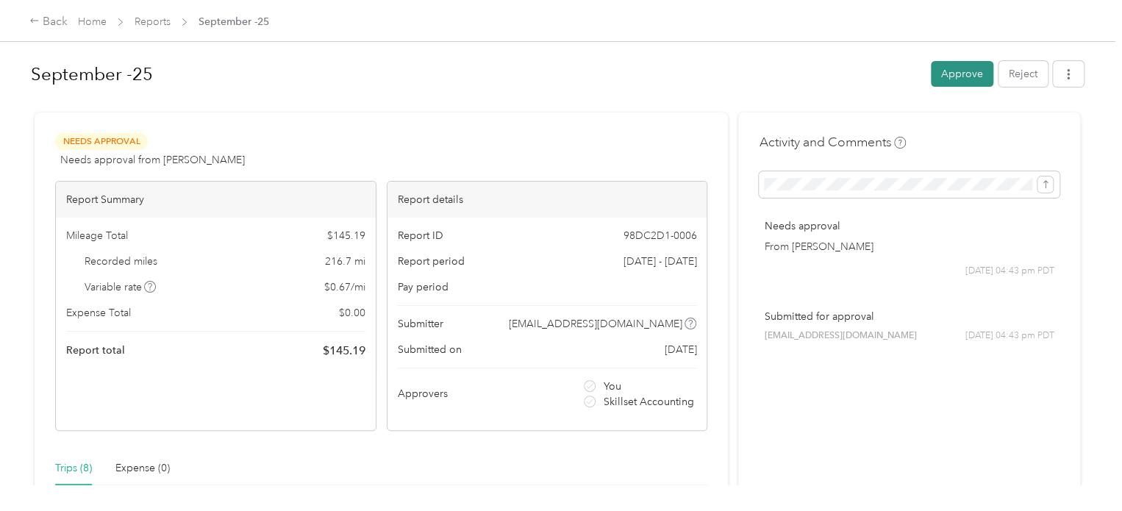
click at [952, 68] on button "Approve" at bounding box center [962, 74] width 63 height 26
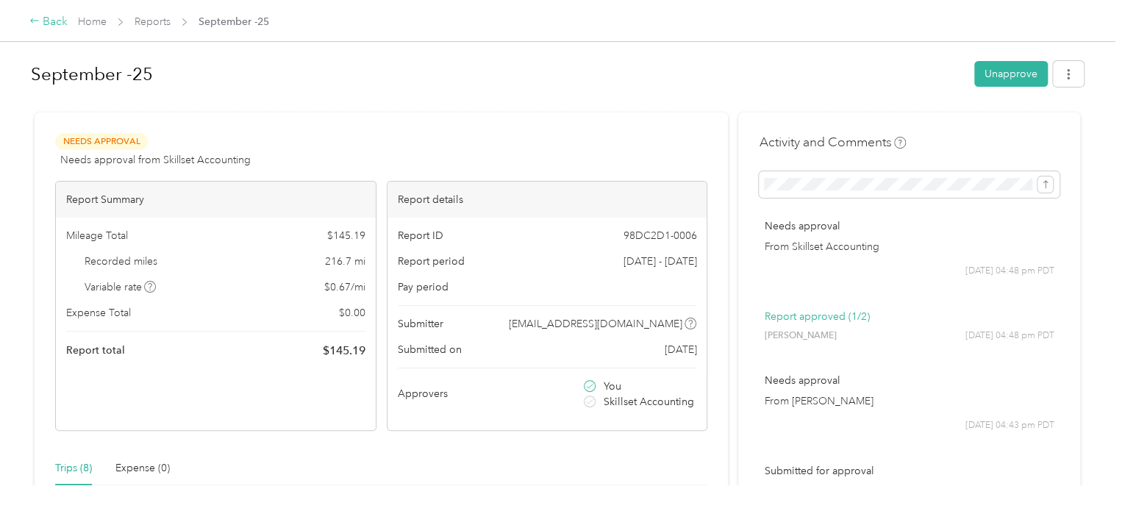
click at [51, 13] on div "Back" at bounding box center [48, 22] width 38 height 18
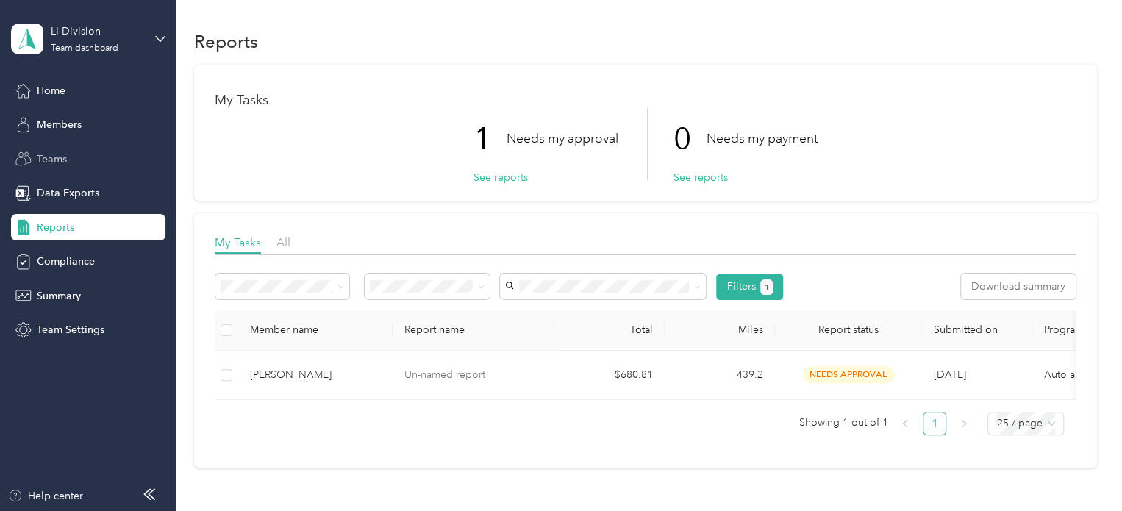
click at [91, 155] on div "Teams" at bounding box center [88, 159] width 154 height 26
